Goal: Task Accomplishment & Management: Use online tool/utility

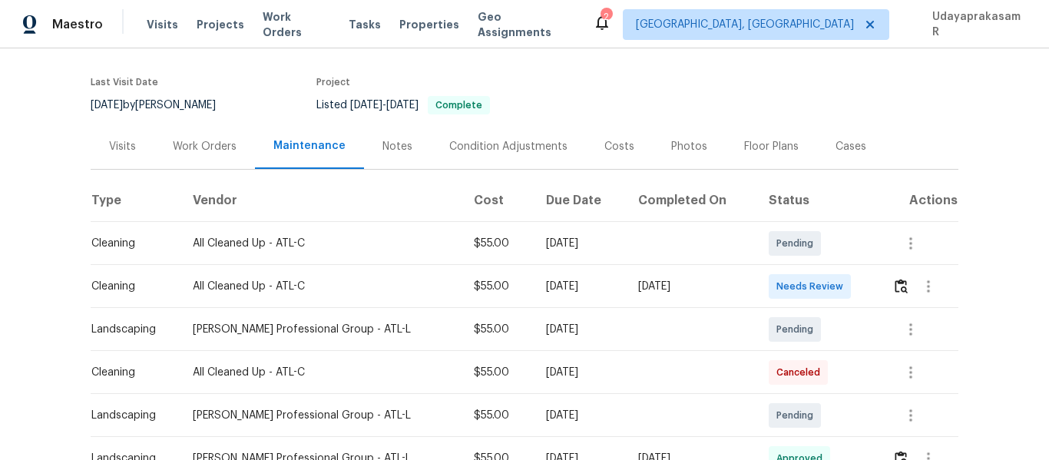
scroll to position [154, 0]
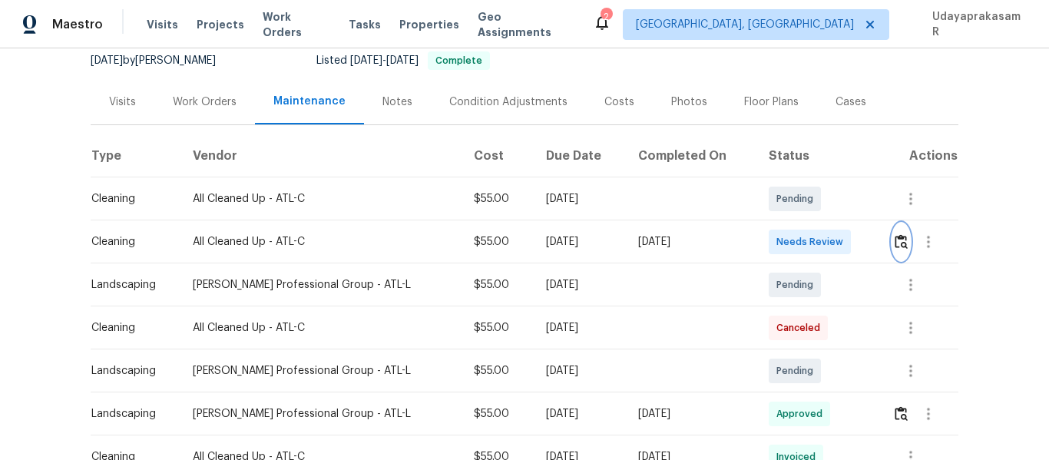
click at [895, 244] on img "button" at bounding box center [901, 241] width 13 height 15
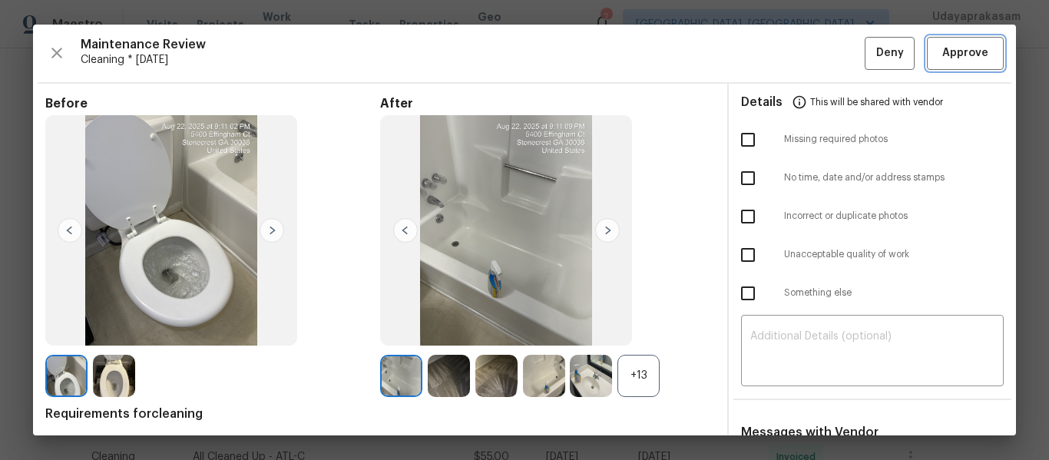
click at [966, 45] on span "Approve" at bounding box center [966, 53] width 46 height 19
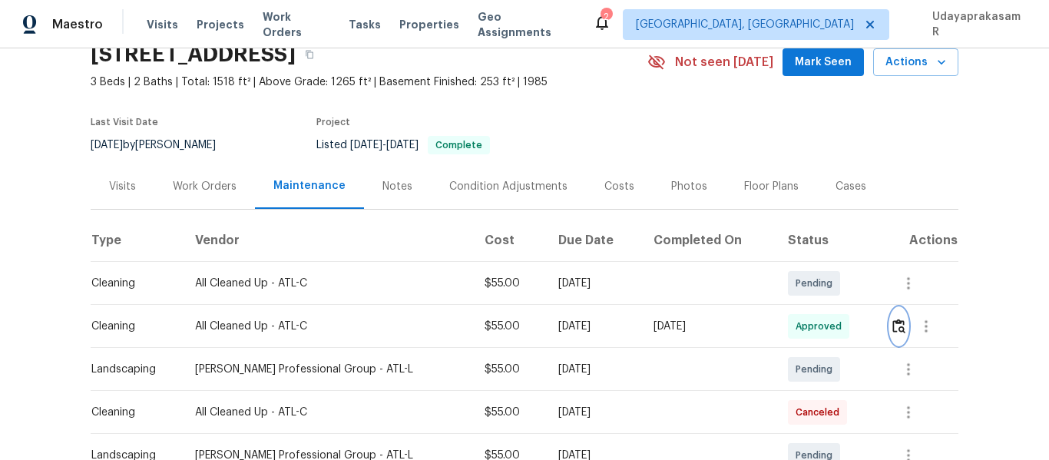
scroll to position [0, 0]
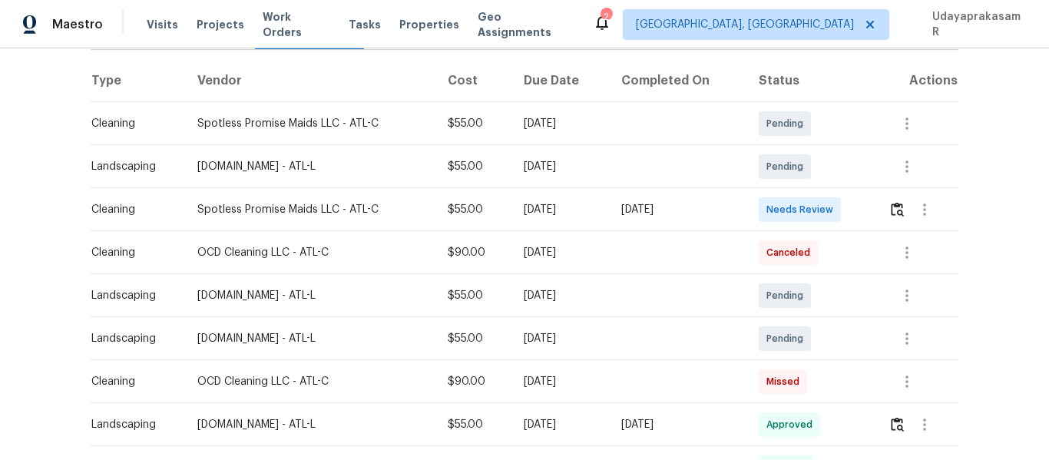
scroll to position [230, 0]
click at [897, 204] on img "button" at bounding box center [897, 208] width 13 height 15
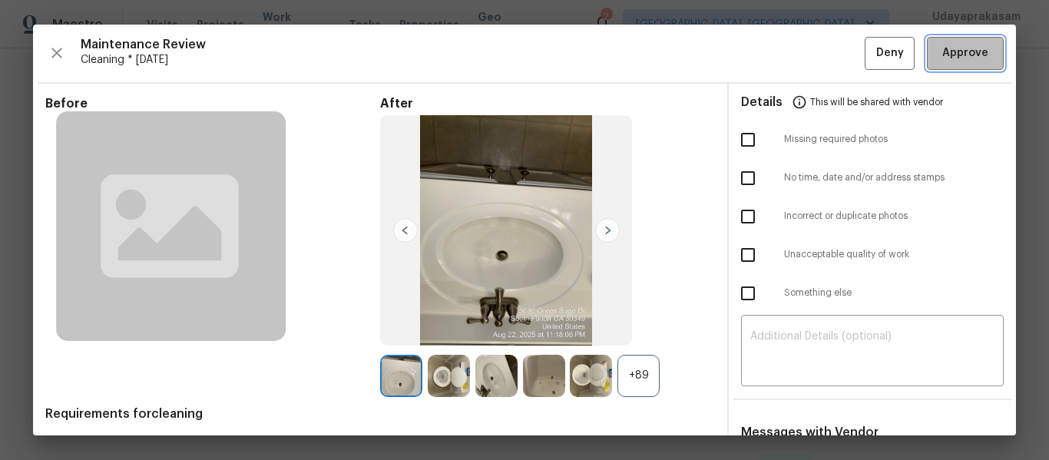
click at [953, 50] on span "Approve" at bounding box center [966, 53] width 46 height 19
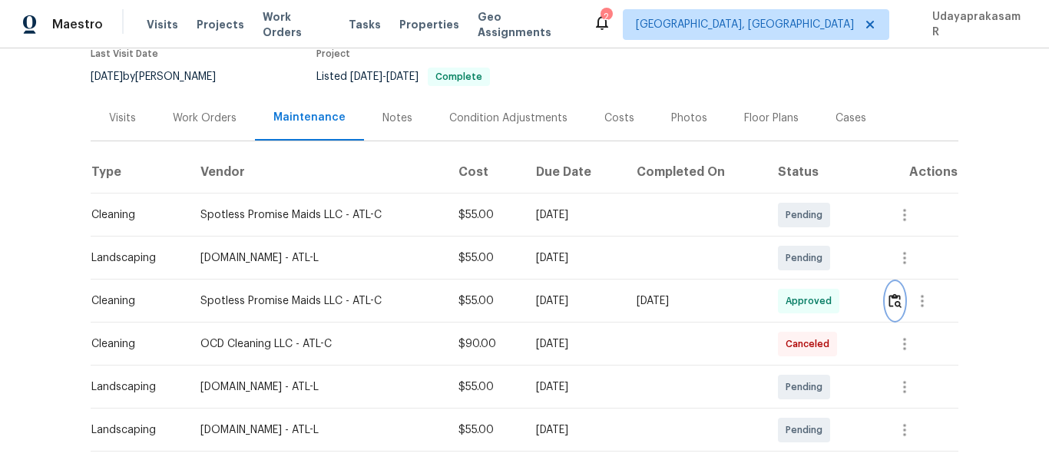
scroll to position [0, 0]
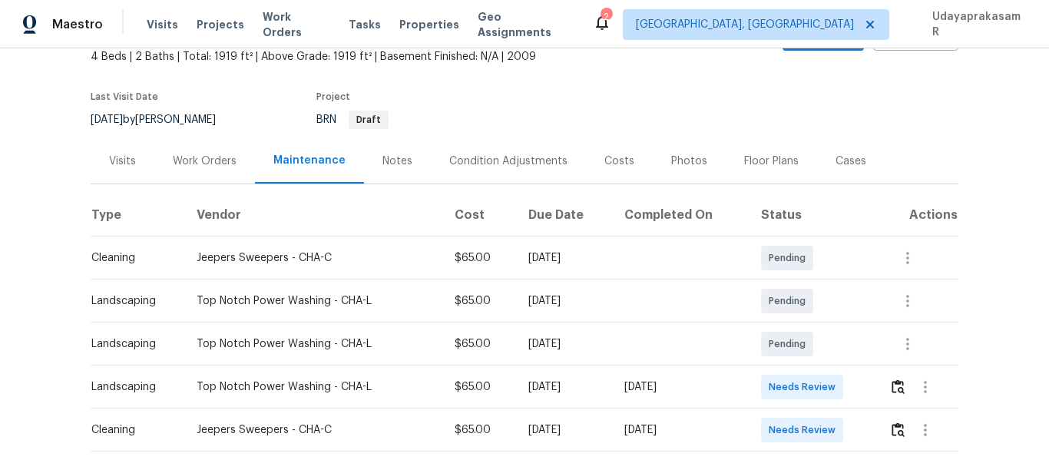
scroll to position [77, 0]
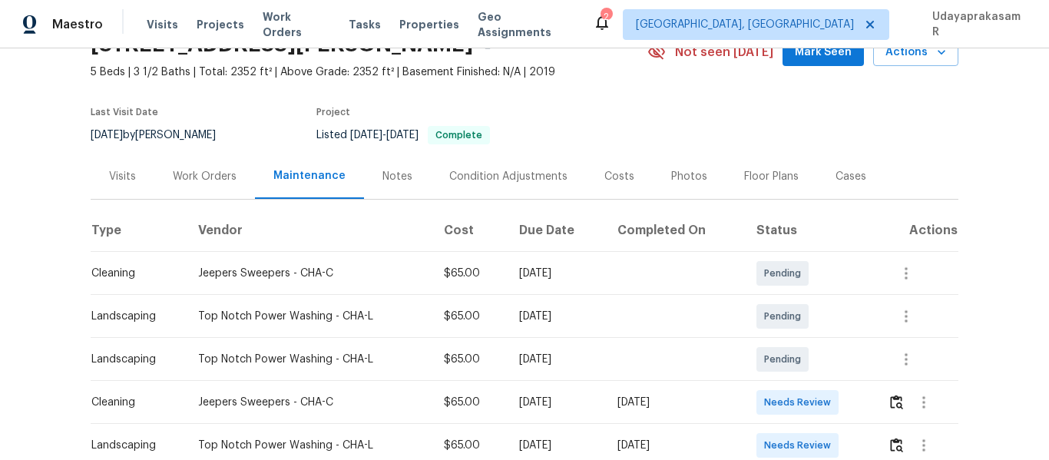
scroll to position [154, 0]
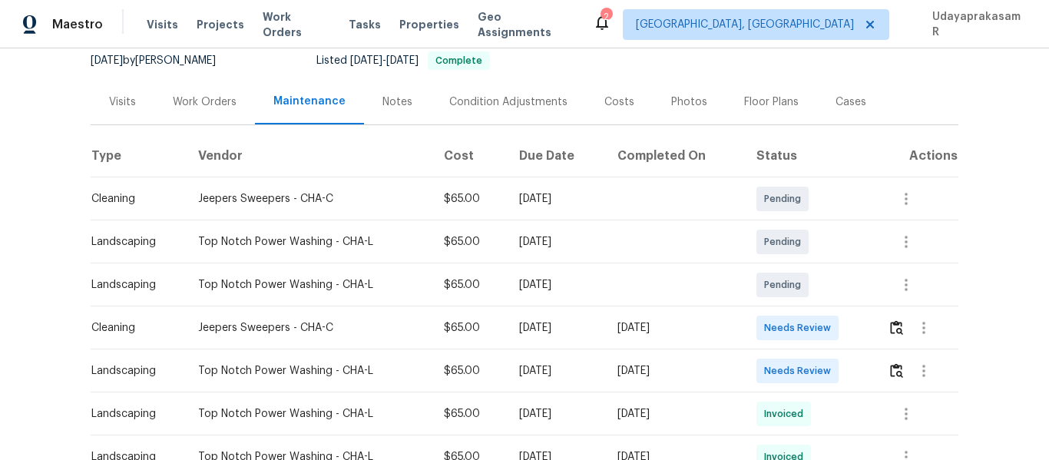
drag, startPoint x: 87, startPoint y: 325, endPoint x: 739, endPoint y: 337, distance: 652.4
click at [615, 346] on tr "Cleaning Jeepers Sweepers - CHA-C $65.00 [DATE] [DATE] Needs Review" at bounding box center [525, 328] width 868 height 43
click at [739, 337] on td "[DATE]" at bounding box center [674, 328] width 139 height 43
click at [895, 324] on img "button" at bounding box center [896, 327] width 13 height 15
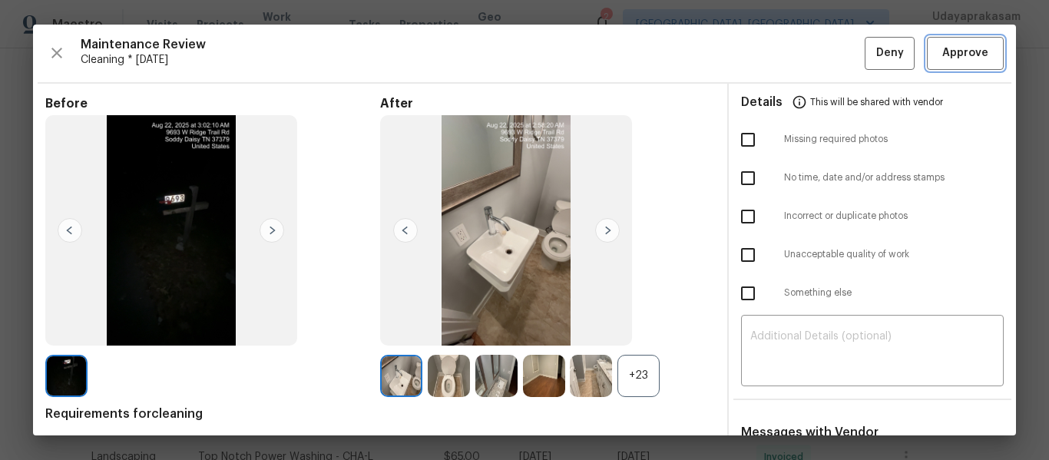
click at [953, 64] on button "Approve" at bounding box center [965, 53] width 77 height 33
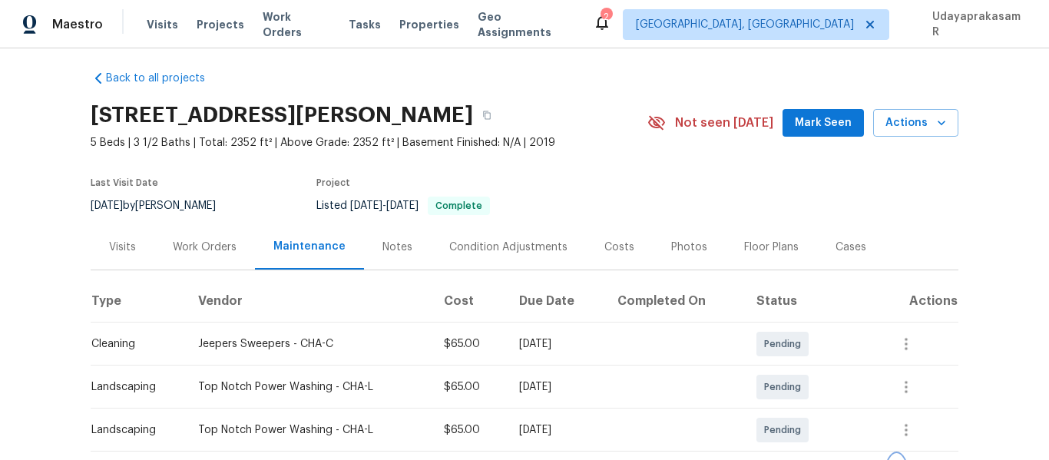
scroll to position [0, 0]
